Goal: Transaction & Acquisition: Download file/media

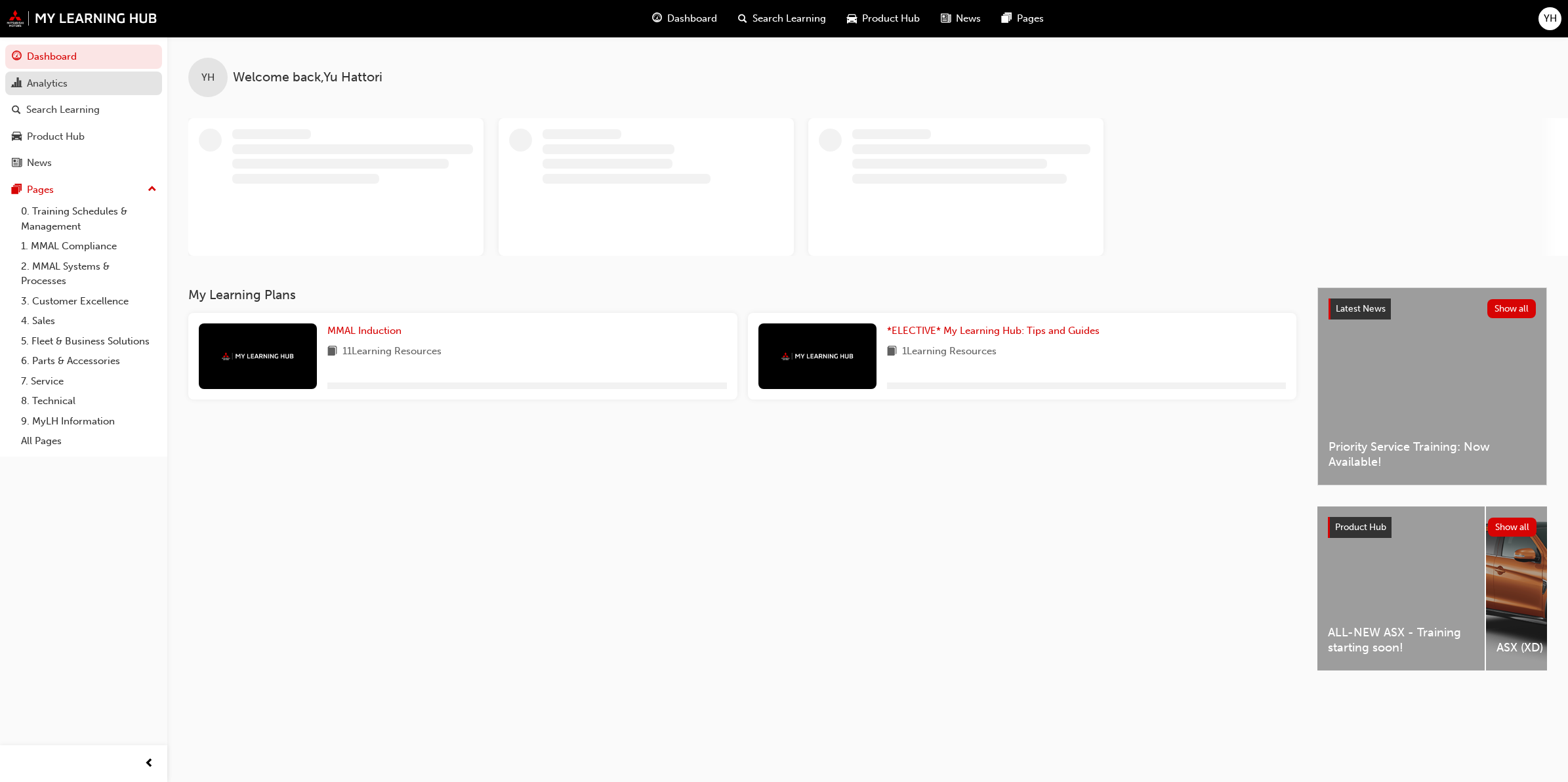
click at [36, 93] on link "Analytics" at bounding box center [84, 83] width 157 height 24
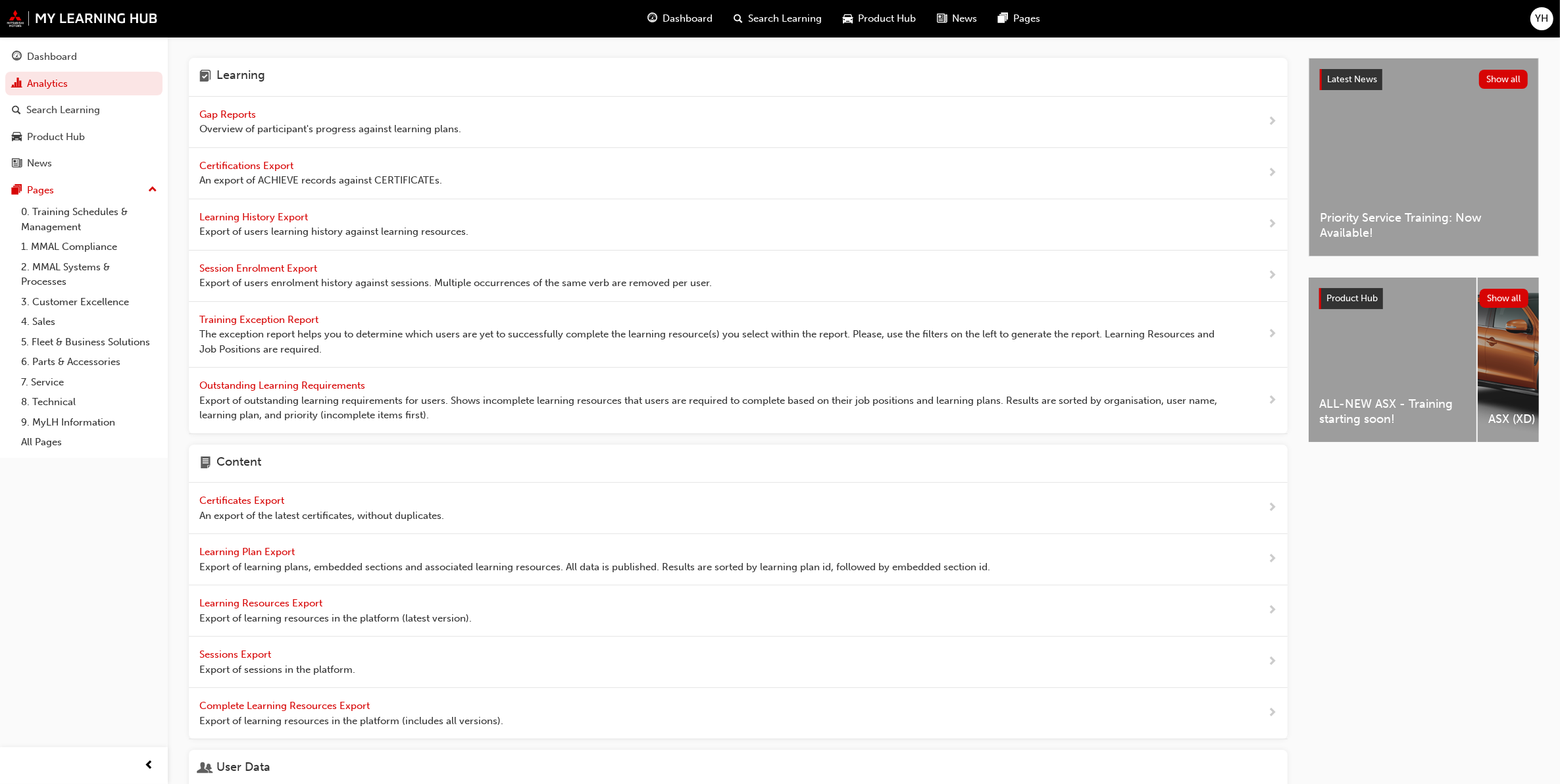
click at [261, 219] on span "Learning History Export" at bounding box center [255, 217] width 111 height 12
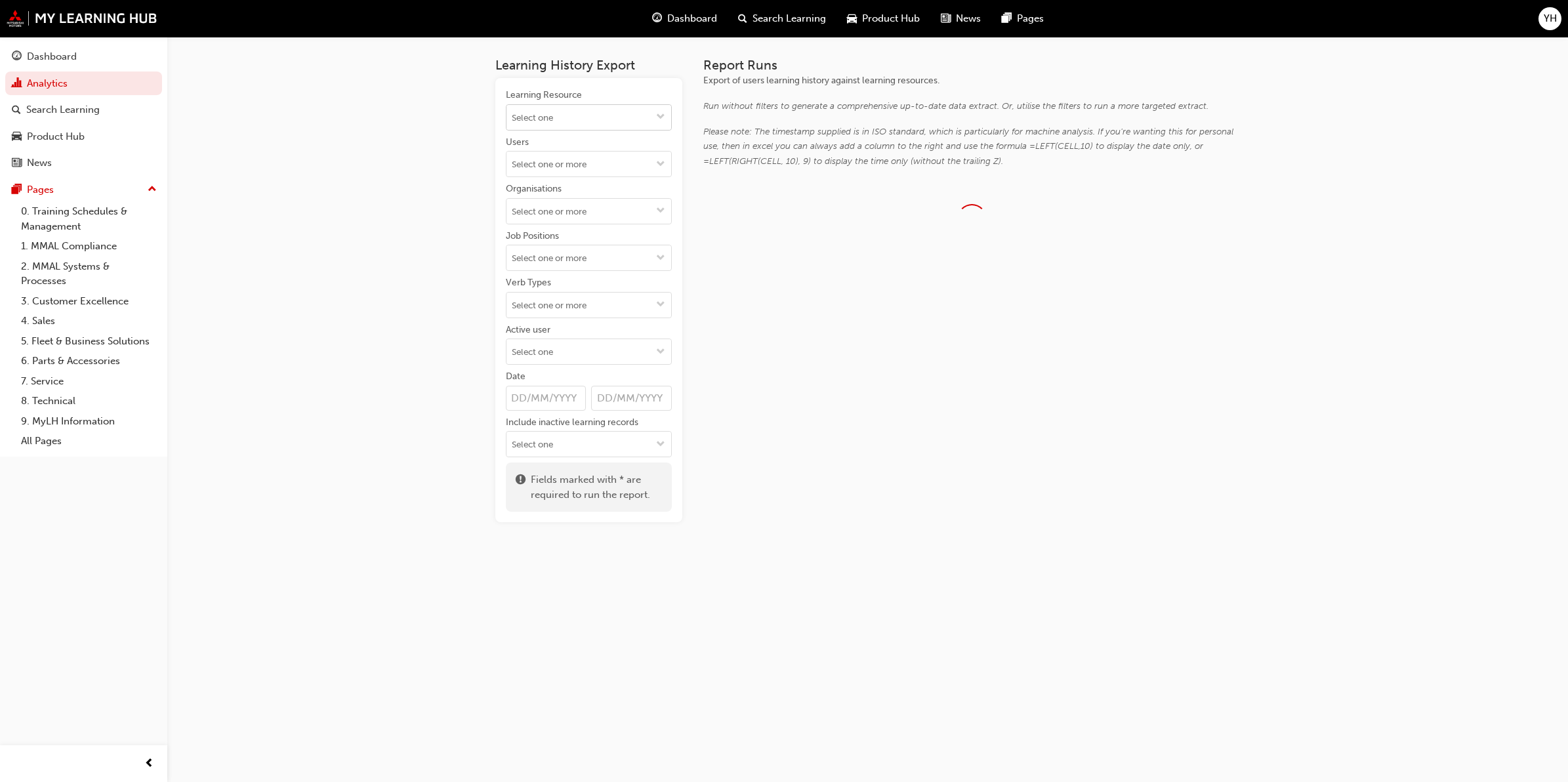
click at [590, 120] on input "Learning Resource" at bounding box center [589, 117] width 164 height 25
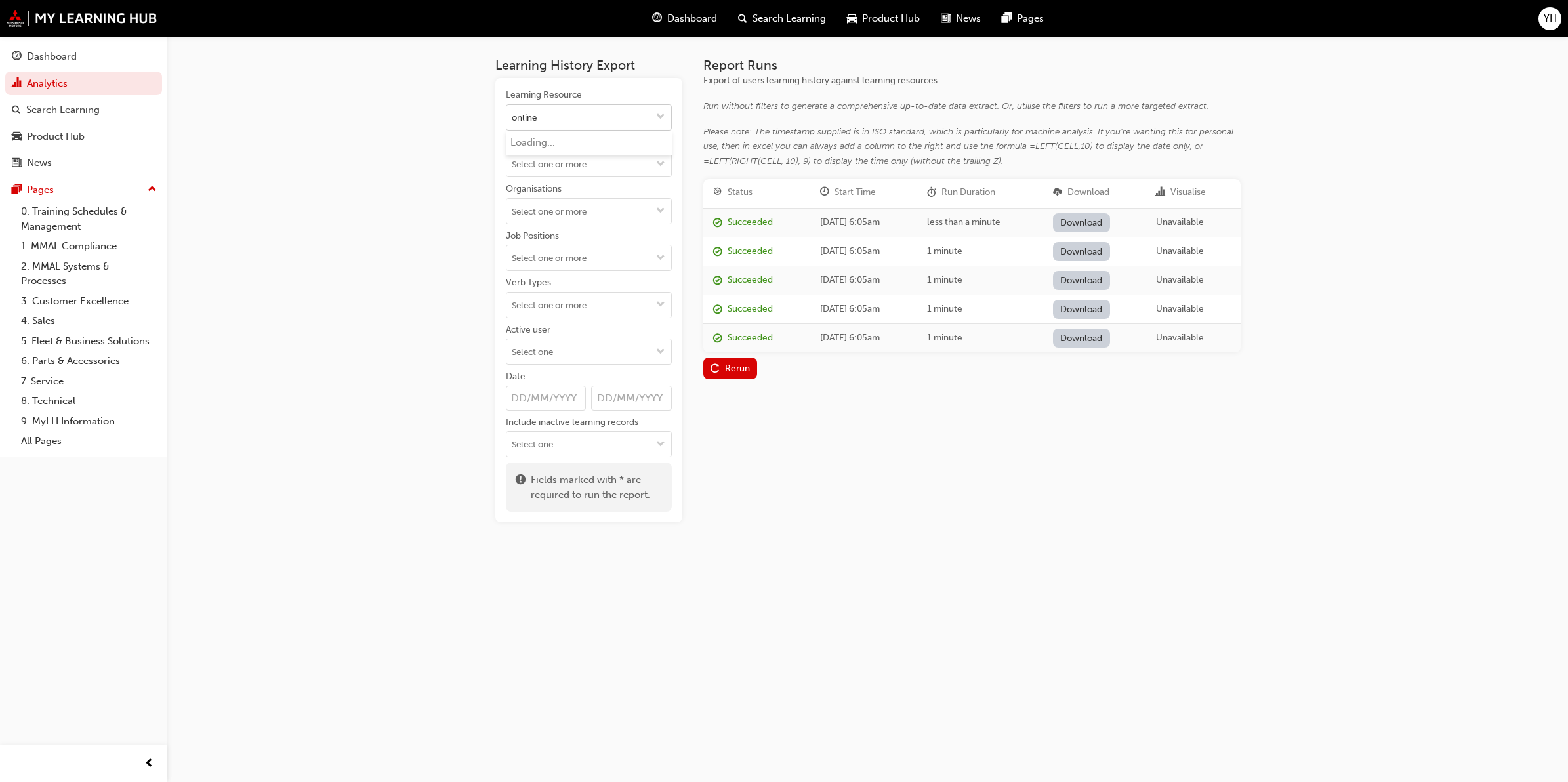
type input "online"
click at [594, 115] on input "online" at bounding box center [589, 117] width 164 height 25
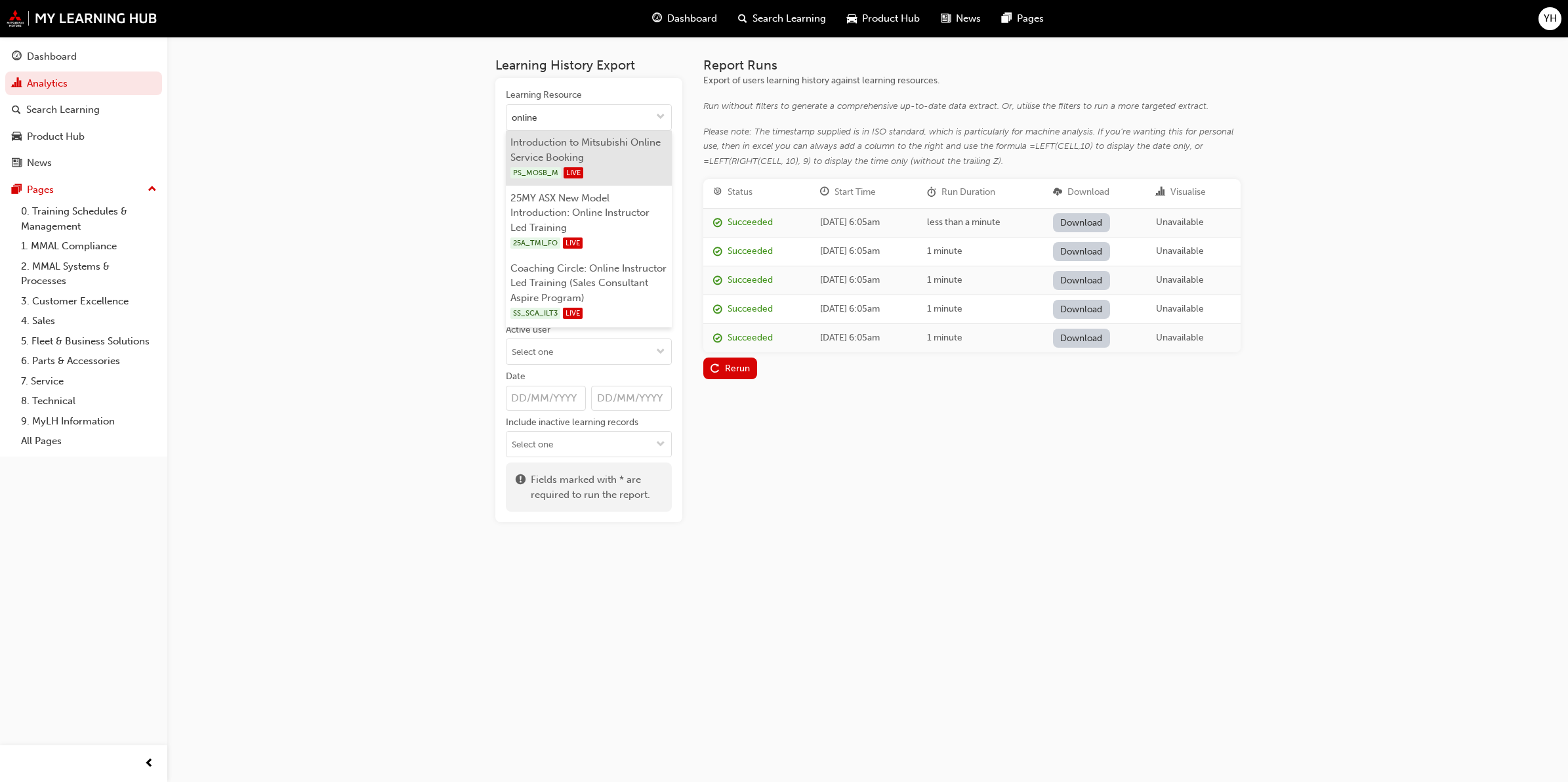
click at [611, 145] on li "Introduction to Mitsubishi Online Service Booking PS_MOSB_M LIVE" at bounding box center [589, 159] width 166 height 56
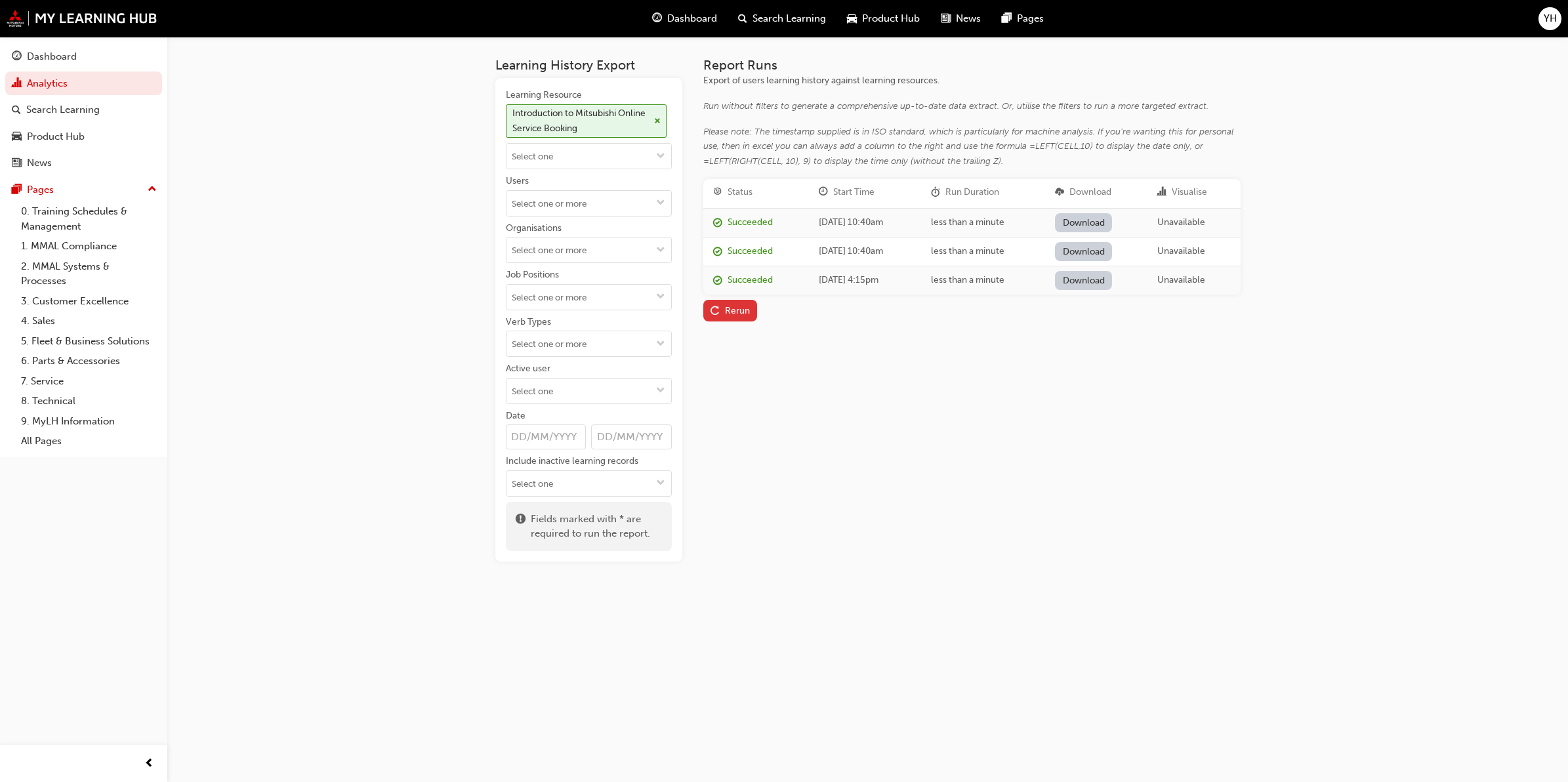
click at [740, 312] on div "Rerun" at bounding box center [738, 311] width 25 height 11
click at [1112, 223] on link "Download" at bounding box center [1084, 222] width 57 height 19
click at [661, 120] on div "Introduction to Mitsubishi Online Service Booking" at bounding box center [586, 121] width 161 height 34
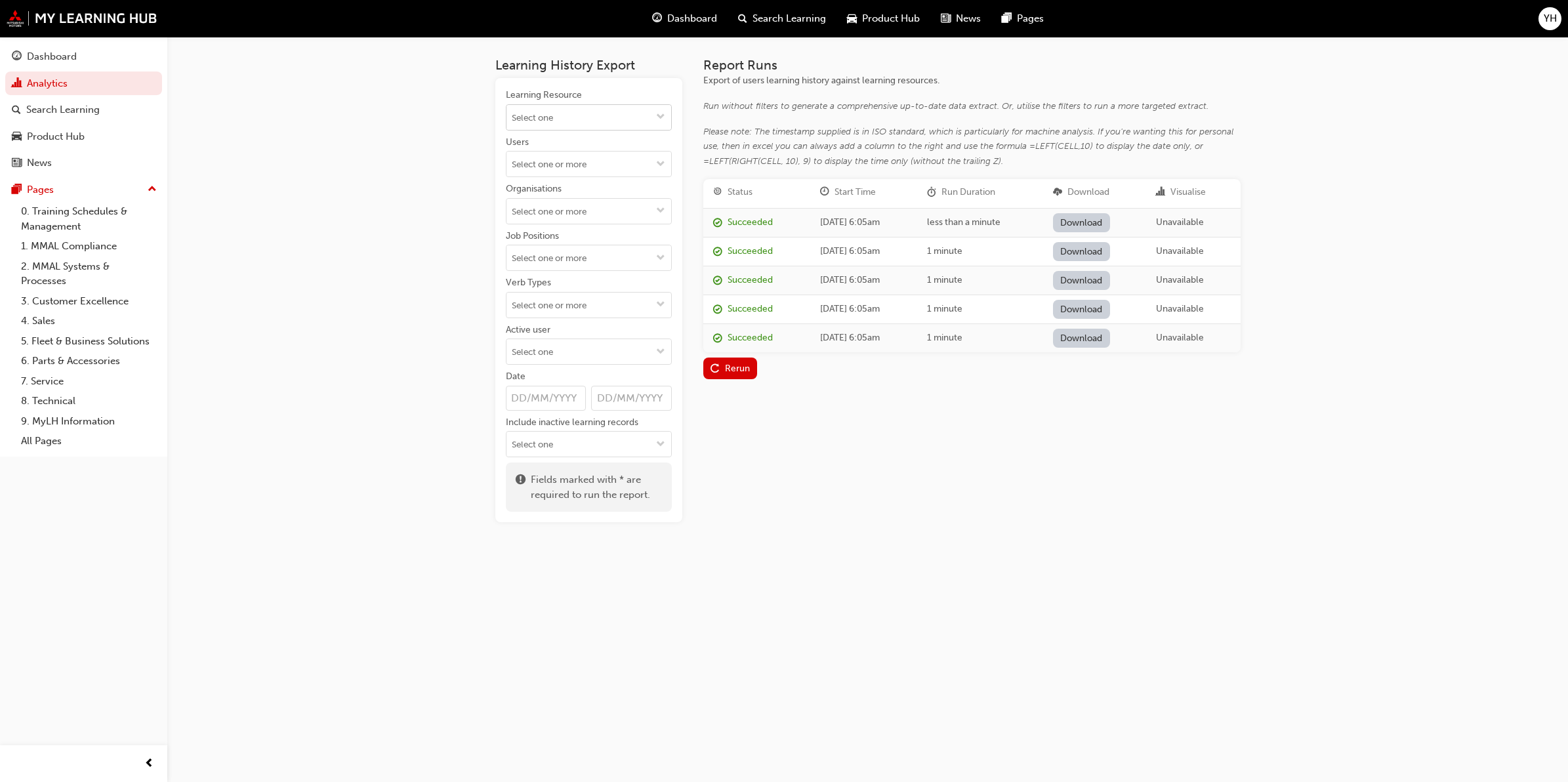
click at [603, 119] on input "Learning Resource" at bounding box center [589, 117] width 164 height 25
click at [592, 123] on input "Learning Resource Introduction to Mitsubishi Online Service Booking PS_MOSB_M L…" at bounding box center [589, 117] width 164 height 25
type input "priority"
click at [604, 152] on li "Introduction to Priority Service for Service Managers SM_PRTYSRVCE LIVE" at bounding box center [589, 159] width 166 height 56
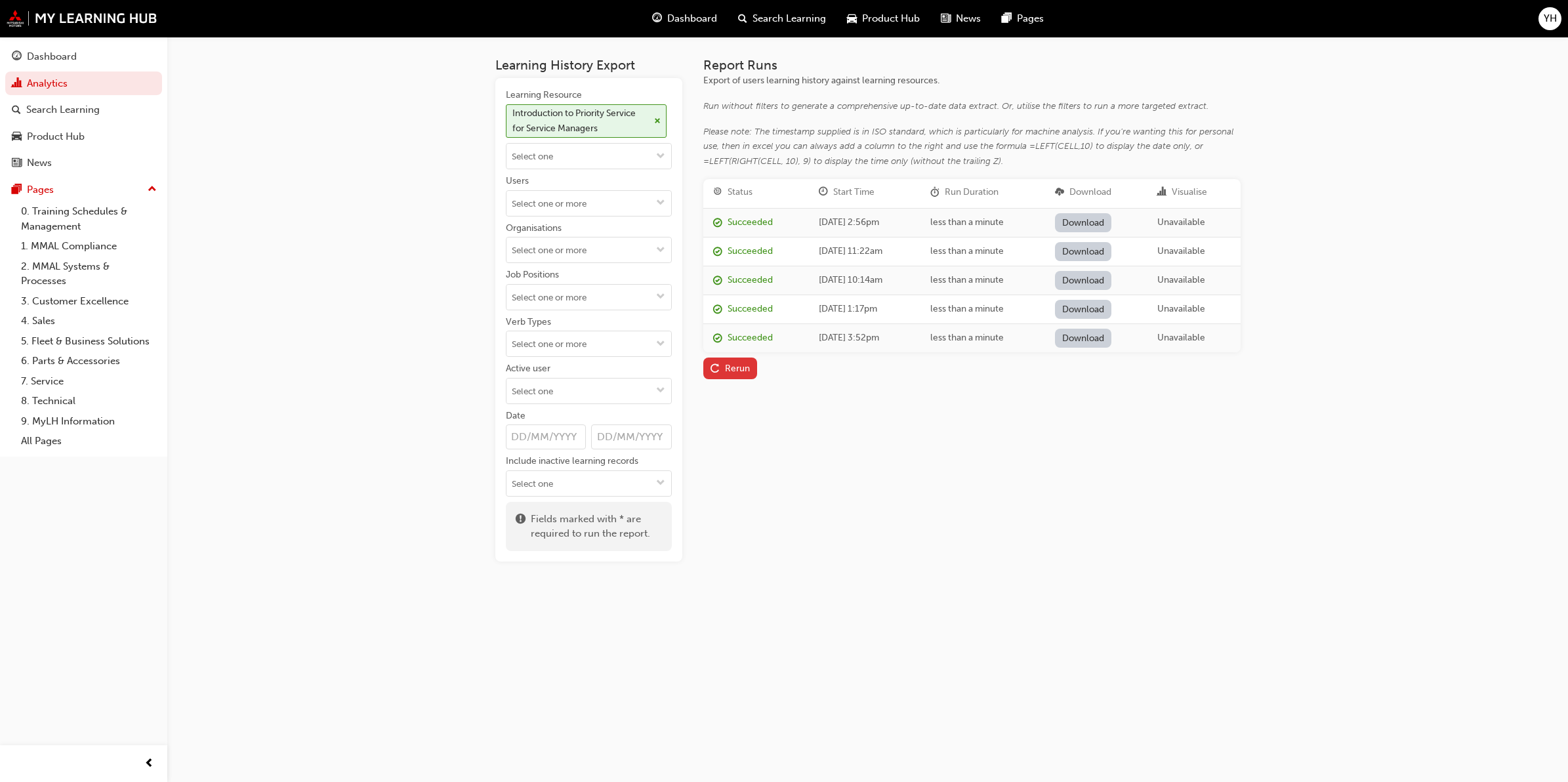
click at [736, 364] on div "Rerun" at bounding box center [738, 368] width 25 height 11
click at [1103, 222] on link "Download" at bounding box center [1084, 222] width 57 height 19
click at [368, 231] on div "Learning History Export Learning Resource Introduction to Priority Service for …" at bounding box center [784, 391] width 1568 height 782
click at [658, 117] on span "cross-icon" at bounding box center [657, 121] width 7 height 8
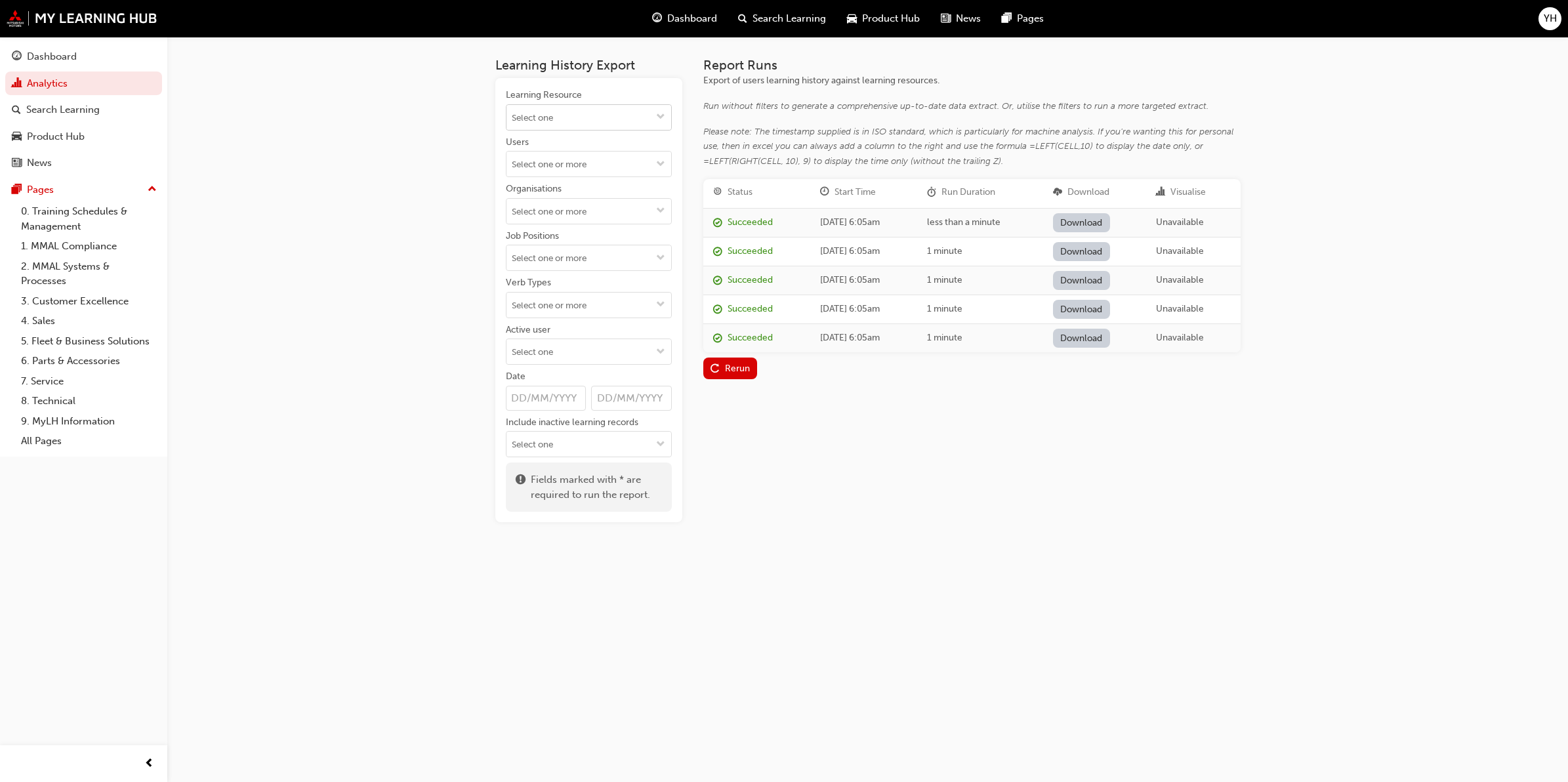
click at [617, 121] on input "Learning Resource" at bounding box center [589, 117] width 164 height 25
click at [555, 198] on li "Introduction to Priority Service for Technicians TC_PRTYSRVCE LIVE" at bounding box center [589, 214] width 166 height 56
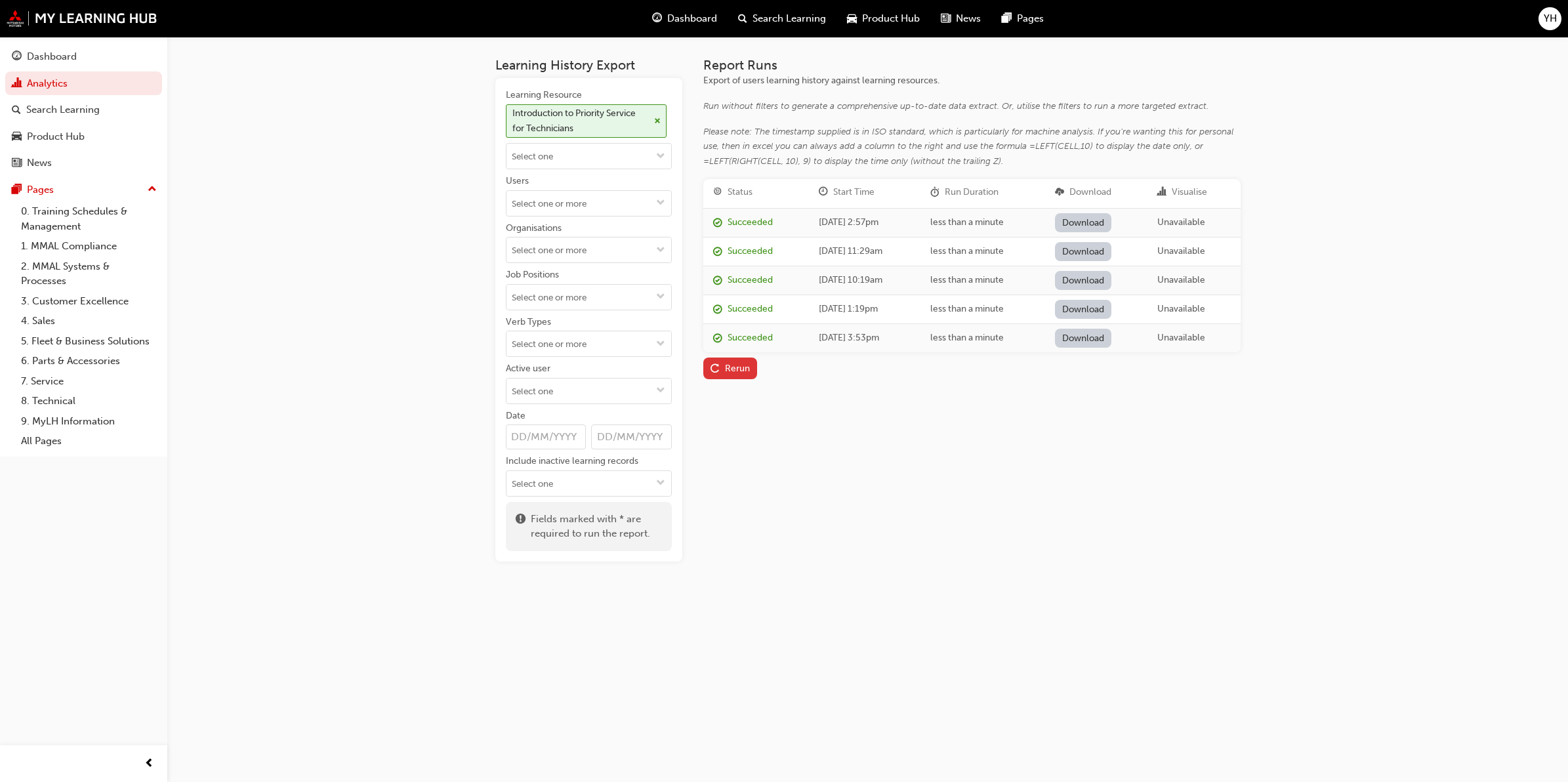
click at [737, 372] on div "Rerun" at bounding box center [730, 368] width 40 height 14
click at [851, 455] on div "Report Runs Export of users learning history against learning resources. Run wi…" at bounding box center [972, 310] width 537 height 504
click at [743, 365] on div "Rerun" at bounding box center [738, 366] width 25 height 11
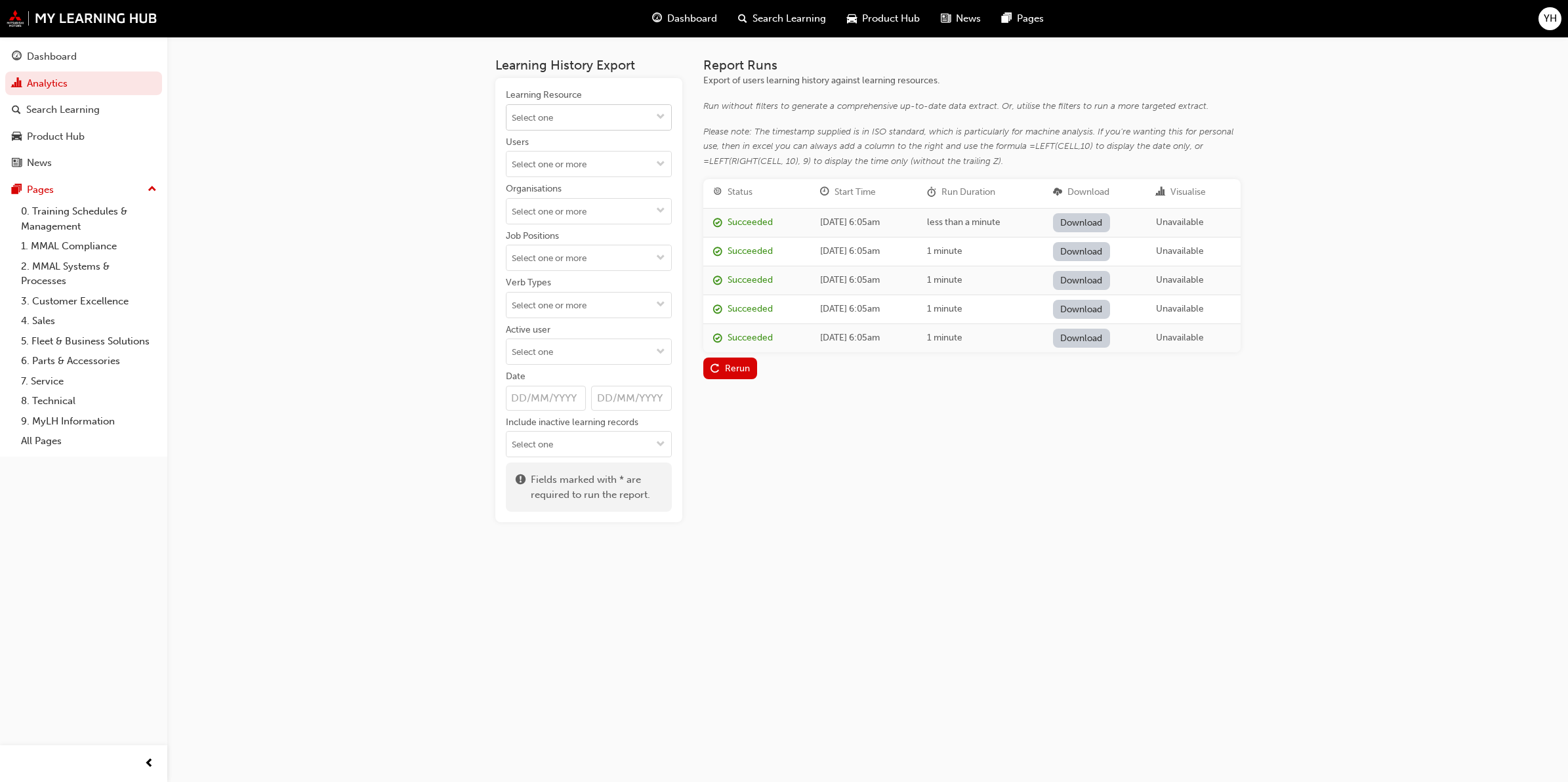
click at [578, 116] on input "Learning Resource" at bounding box center [589, 117] width 164 height 25
type input "priority"
click at [592, 200] on li "Introduction to Priority Service for Technicians TC_PRTYSRVCE LIVE" at bounding box center [589, 214] width 166 height 56
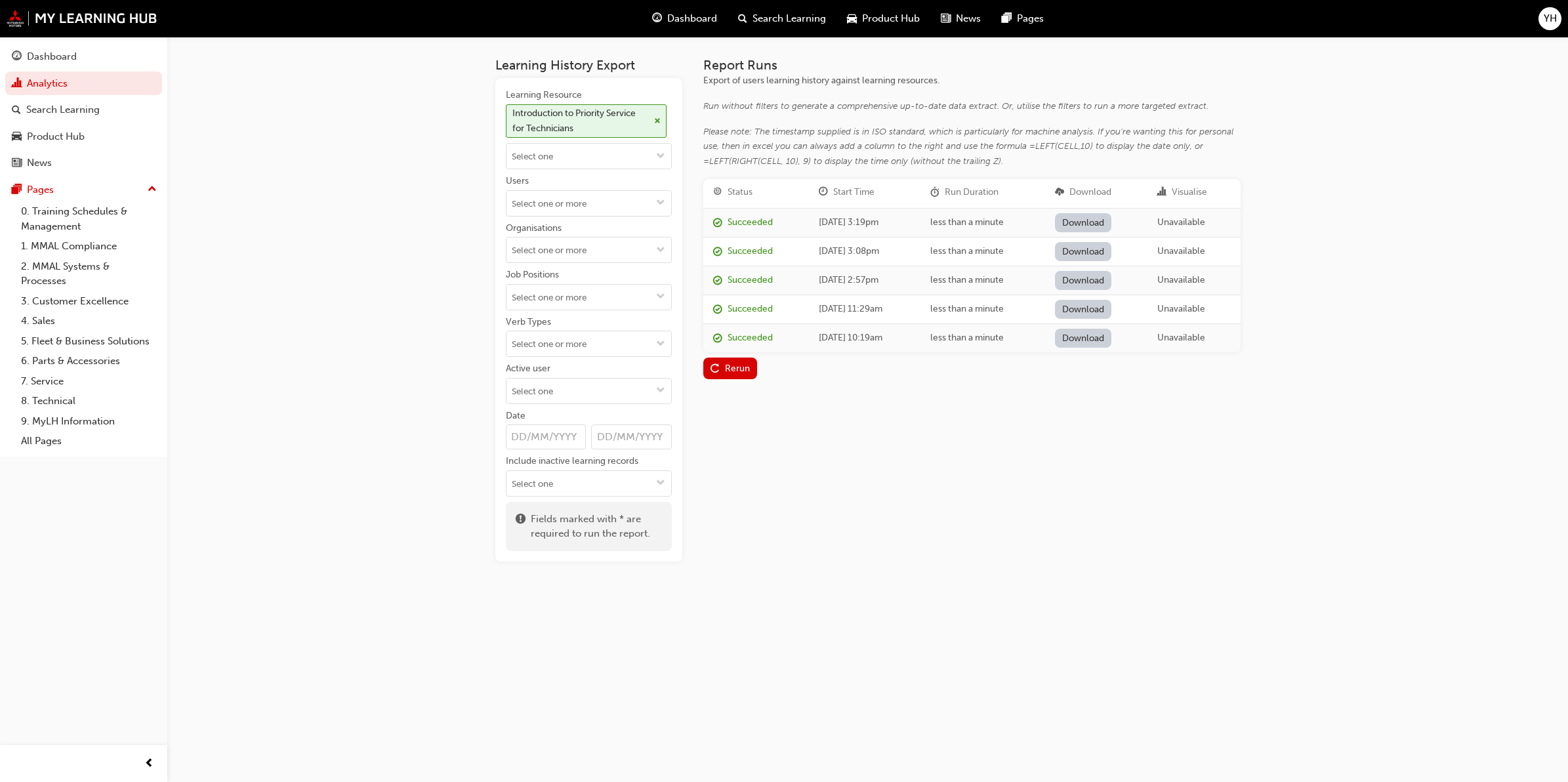
click at [1084, 225] on link "Download" at bounding box center [1084, 222] width 57 height 19
click at [1106, 225] on link "Download" at bounding box center [1084, 222] width 57 height 19
